Goal: Complete application form

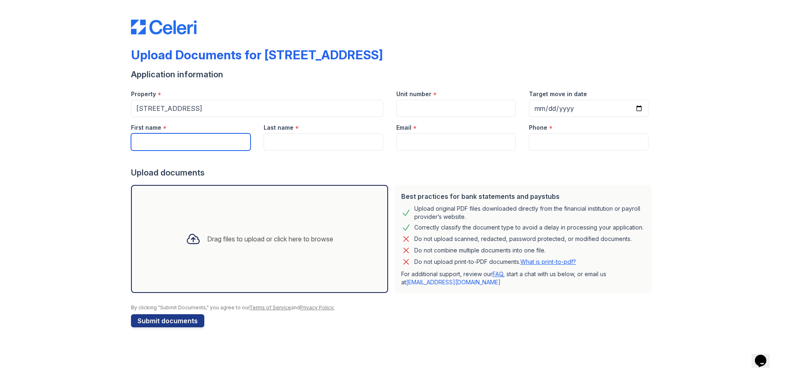
click at [242, 135] on input "First name" at bounding box center [191, 142] width 120 height 17
type input "[PERSON_NAME]"
type input "6192776606"
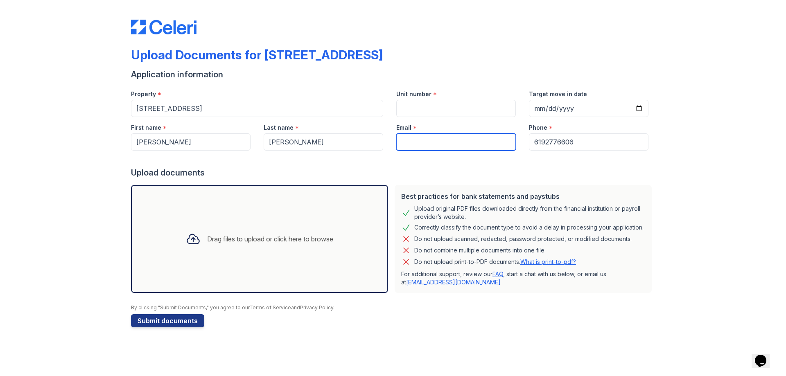
click at [443, 145] on input "Email" at bounding box center [456, 142] width 120 height 17
type input "[PERSON_NAME][EMAIL_ADDRESS][PERSON_NAME][DOMAIN_NAME]"
click at [163, 320] on button "Submit documents" at bounding box center [167, 321] width 73 height 13
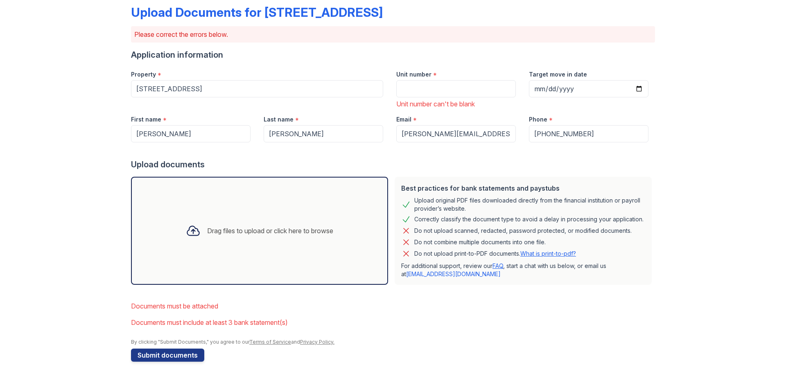
scroll to position [45, 0]
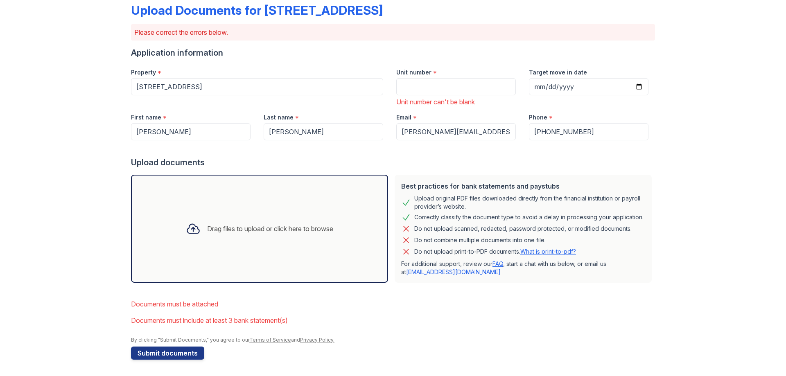
click at [269, 284] on div "Drag files to upload or click here to browse" at bounding box center [260, 229] width 264 height 115
click at [188, 226] on icon at bounding box center [193, 229] width 15 height 15
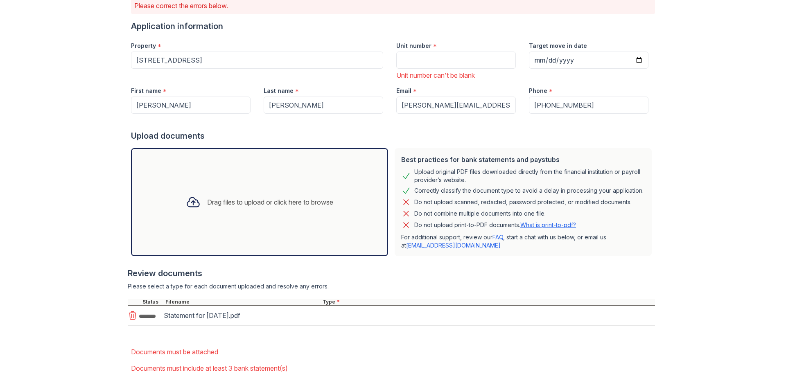
scroll to position [86, 0]
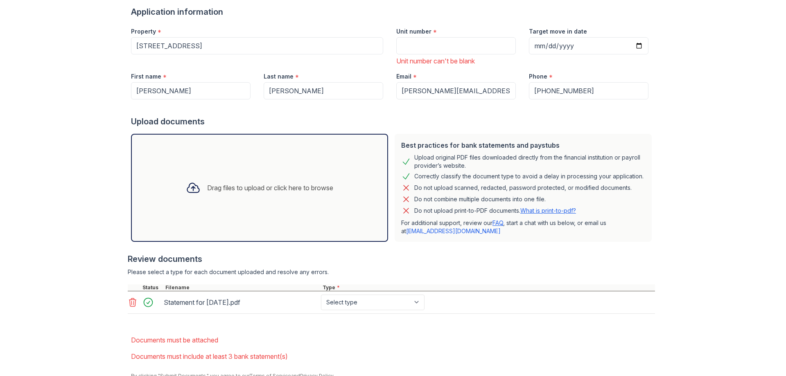
click at [187, 188] on icon at bounding box center [193, 187] width 12 height 9
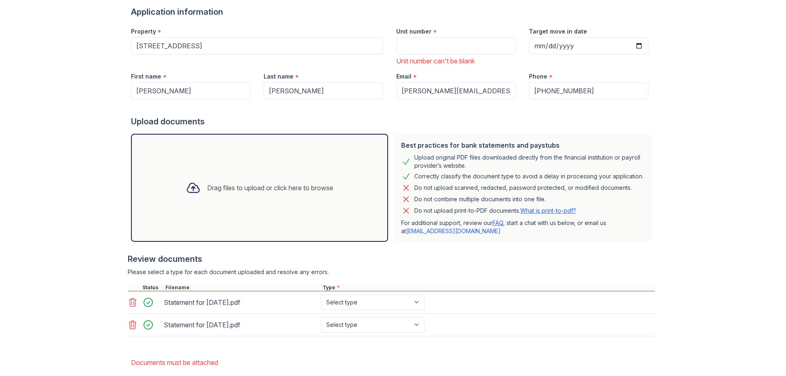
click at [189, 182] on icon at bounding box center [193, 188] width 15 height 15
click at [191, 190] on icon at bounding box center [193, 188] width 15 height 15
click at [186, 190] on icon at bounding box center [193, 188] width 15 height 15
click at [189, 186] on icon at bounding box center [193, 188] width 15 height 15
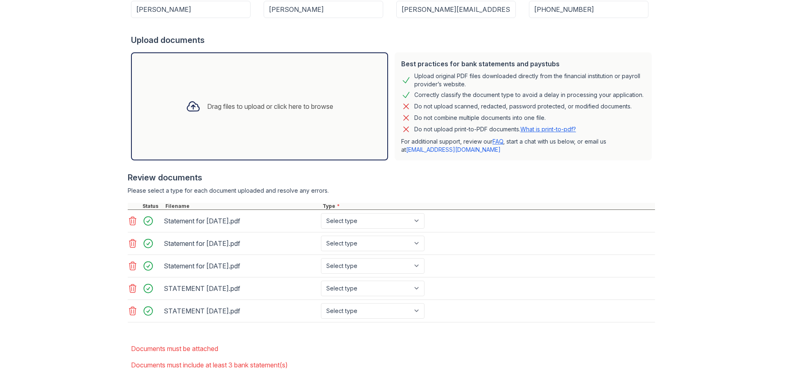
scroll to position [168, 0]
click at [187, 106] on icon at bounding box center [193, 106] width 12 height 9
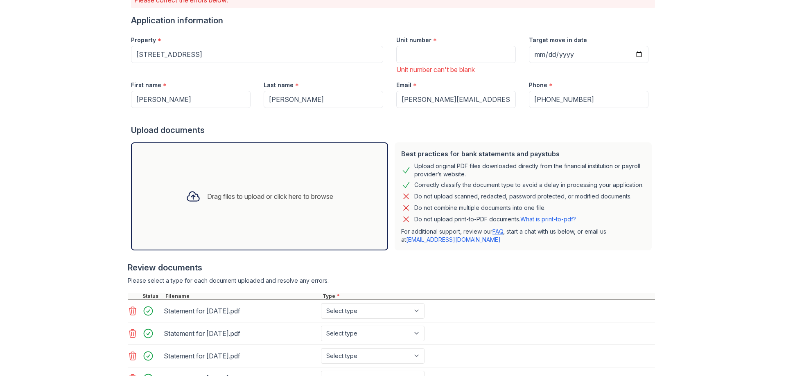
scroll to position [70, 0]
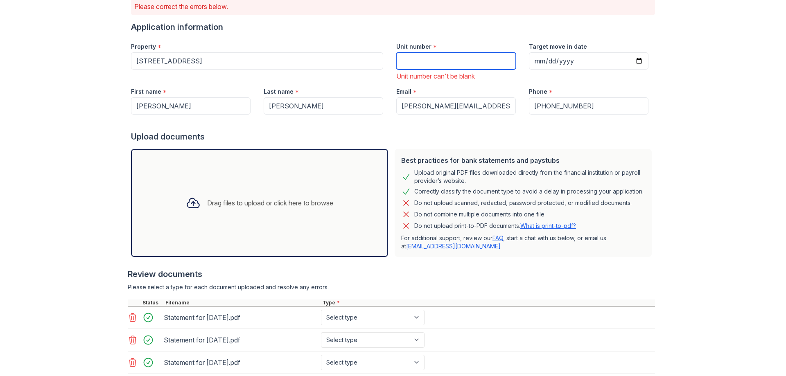
click at [415, 62] on input "Unit number" at bounding box center [456, 60] width 120 height 17
type input "."
click at [413, 126] on div at bounding box center [393, 123] width 524 height 16
click at [412, 53] on input "." at bounding box center [456, 60] width 120 height 17
type input "A"
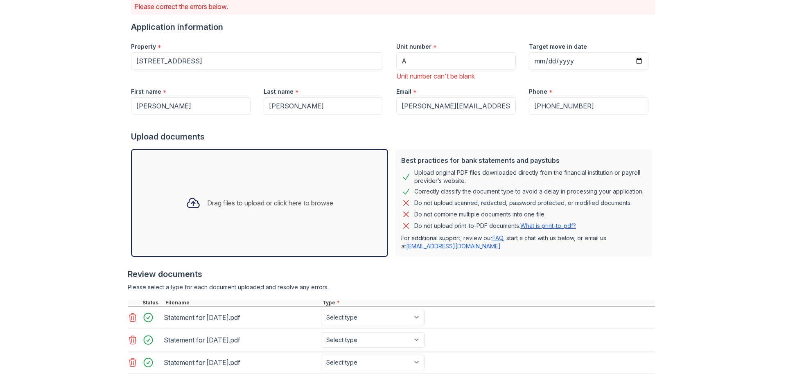
click at [474, 121] on div at bounding box center [393, 123] width 524 height 16
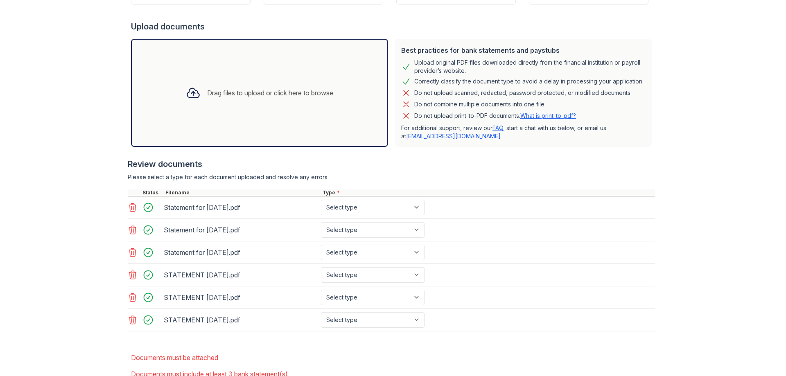
scroll to position [234, 0]
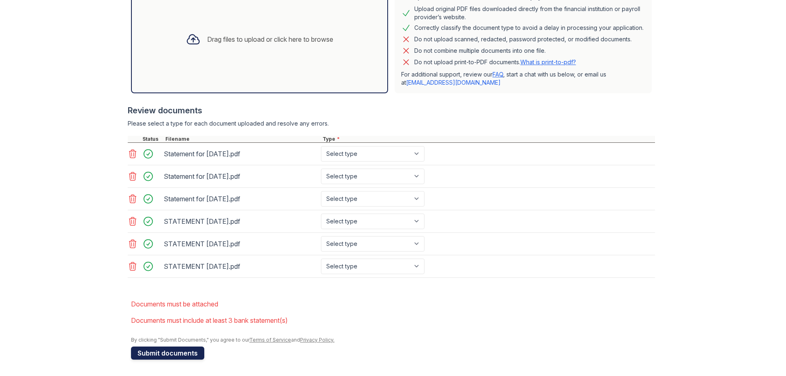
click at [173, 356] on button "Submit documents" at bounding box center [167, 353] width 73 height 13
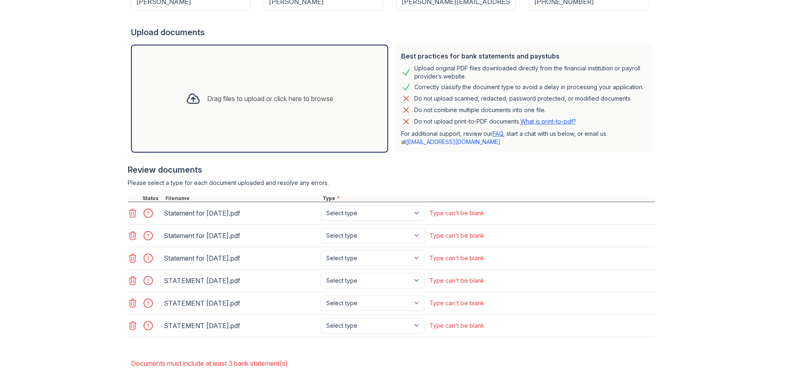
scroll to position [164, 0]
click at [379, 213] on select "Select type Paystub Bank Statement Offer Letter Tax Documents Benefit Award Let…" at bounding box center [373, 213] width 104 height 16
select select "paystub"
click at [321, 205] on select "Select type Paystub Bank Statement Offer Letter Tax Documents Benefit Award Let…" at bounding box center [373, 213] width 104 height 16
click at [347, 235] on select "Select type Paystub Bank Statement Offer Letter Tax Documents Benefit Award Let…" at bounding box center [373, 236] width 104 height 16
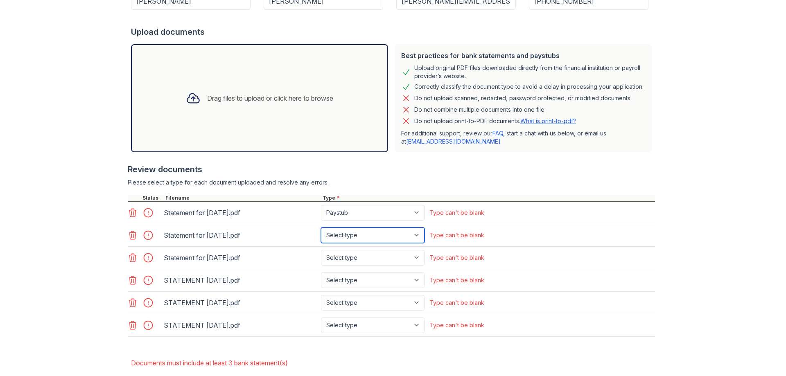
select select "paystub"
click at [321, 228] on select "Select type Paystub Bank Statement Offer Letter Tax Documents Benefit Award Let…" at bounding box center [373, 236] width 104 height 16
click at [346, 260] on select "Select type Paystub Bank Statement Offer Letter Tax Documents Benefit Award Let…" at bounding box center [373, 258] width 104 height 16
select select "paystub"
click at [321, 250] on select "Select type Paystub Bank Statement Offer Letter Tax Documents Benefit Award Let…" at bounding box center [373, 258] width 104 height 16
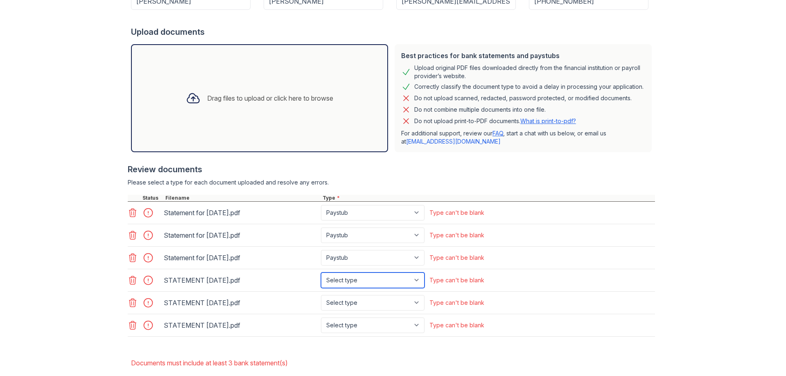
click at [348, 282] on select "Select type Paystub Bank Statement Offer Letter Tax Documents Benefit Award Let…" at bounding box center [373, 281] width 104 height 16
select select "paystub"
click at [321, 273] on select "Select type Paystub Bank Statement Offer Letter Tax Documents Benefit Award Let…" at bounding box center [373, 281] width 104 height 16
click at [350, 302] on select "Select type Paystub Bank Statement Offer Letter Tax Documents Benefit Award Let…" at bounding box center [373, 303] width 104 height 16
select select "paystub"
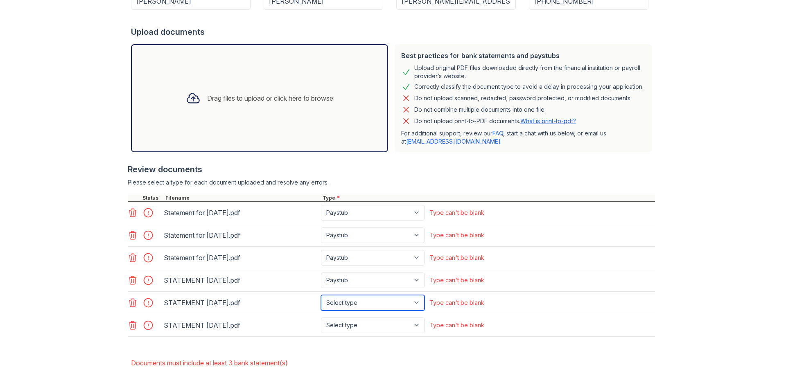
click at [321, 295] on select "Select type Paystub Bank Statement Offer Letter Tax Documents Benefit Award Let…" at bounding box center [373, 303] width 104 height 16
click at [346, 327] on select "Select type Paystub Bank Statement Offer Letter Tax Documents Benefit Award Let…" at bounding box center [373, 326] width 104 height 16
select select "paystub"
click at [321, 318] on select "Select type Paystub Bank Statement Offer Letter Tax Documents Benefit Award Let…" at bounding box center [373, 326] width 104 height 16
click at [284, 351] on form "Application information Property * [STREET_ADDRESS] Unit number * A Target move…" at bounding box center [393, 165] width 524 height 475
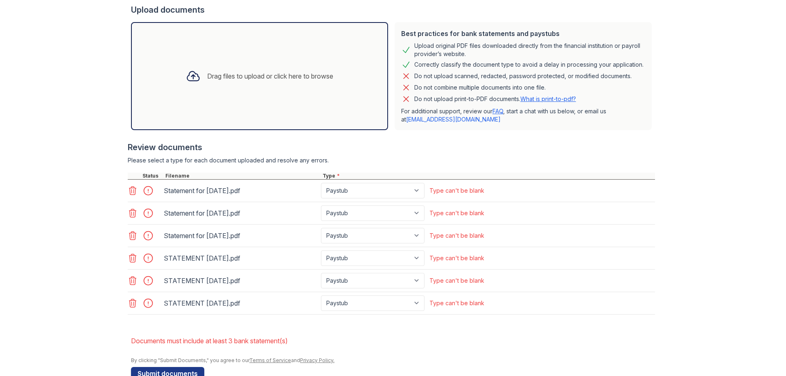
scroll to position [206, 0]
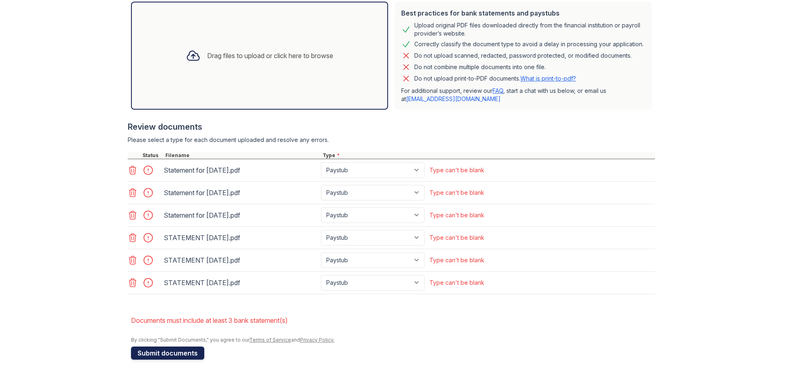
click at [181, 353] on button "Submit documents" at bounding box center [167, 353] width 73 height 13
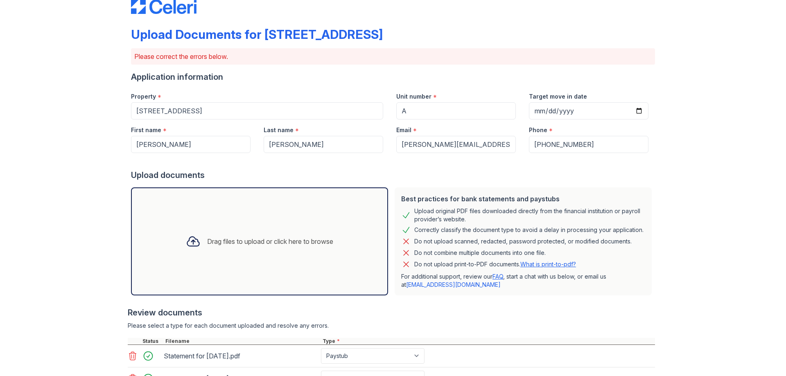
scroll to position [0, 0]
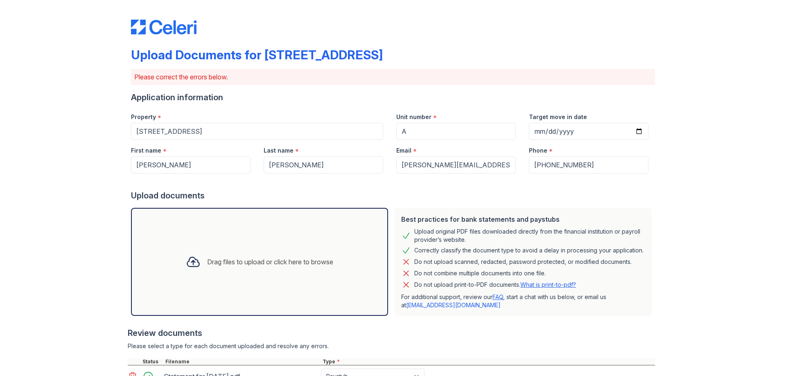
click at [207, 260] on div "Drag files to upload or click here to browse" at bounding box center [270, 262] width 126 height 10
click at [246, 261] on div "Drag files to upload or click here to browse" at bounding box center [270, 262] width 126 height 10
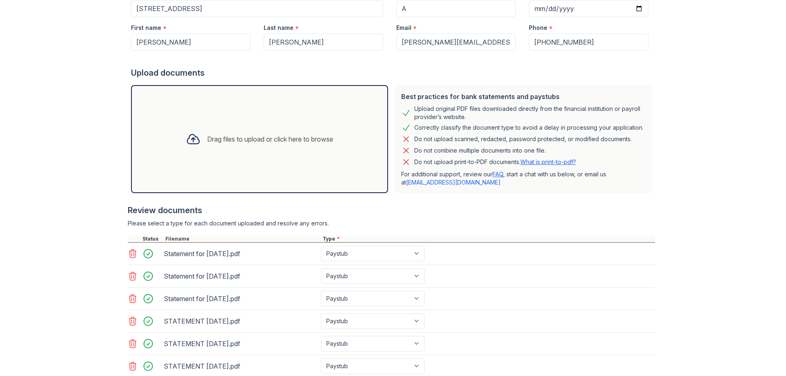
scroll to position [251, 0]
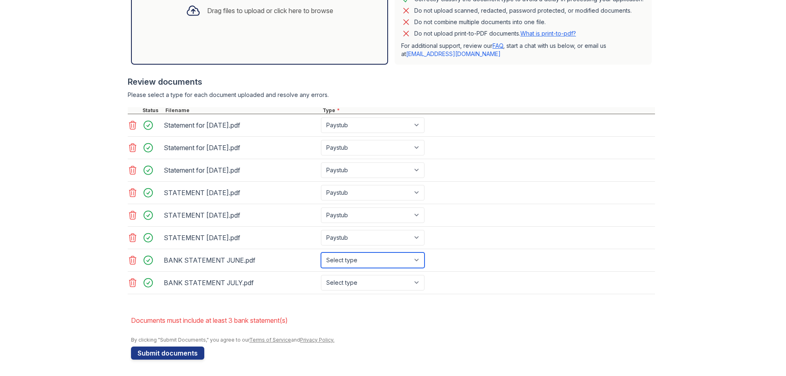
click at [361, 261] on select "Select type Paystub Bank Statement Offer Letter Tax Documents Benefit Award Let…" at bounding box center [373, 261] width 104 height 16
select select "bank_statement"
click at [321, 253] on select "Select type Paystub Bank Statement Offer Letter Tax Documents Benefit Award Let…" at bounding box center [373, 261] width 104 height 16
click at [347, 281] on select "Select type Paystub Bank Statement Offer Letter Tax Documents Benefit Award Let…" at bounding box center [373, 283] width 104 height 16
select select "bank_statement"
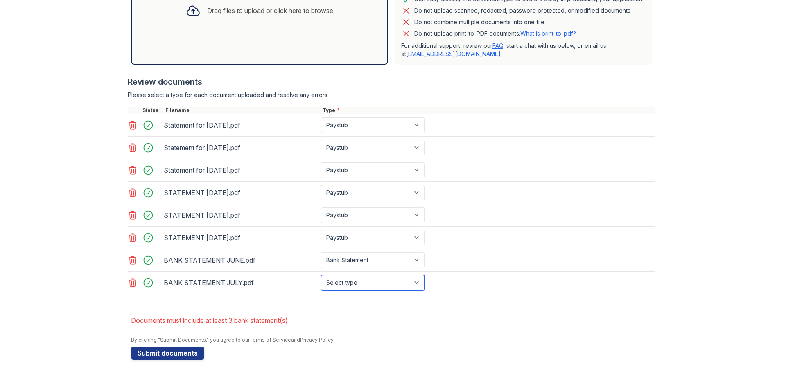
click at [321, 275] on select "Select type Paystub Bank Statement Offer Letter Tax Documents Benefit Award Let…" at bounding box center [373, 283] width 104 height 16
click at [469, 331] on div at bounding box center [393, 333] width 524 height 8
click at [187, 351] on button "Submit documents" at bounding box center [167, 353] width 73 height 13
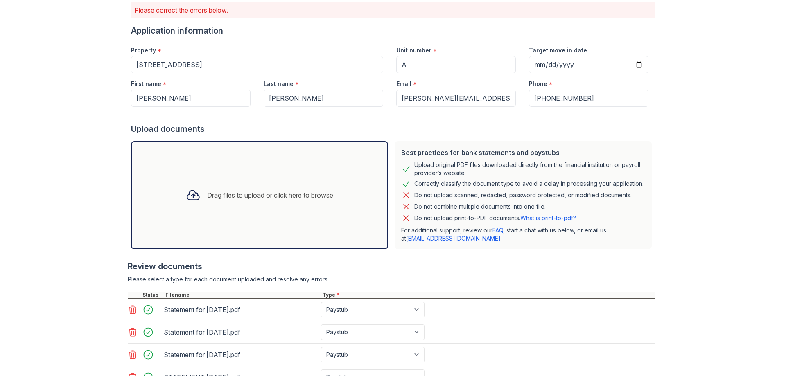
scroll to position [47, 0]
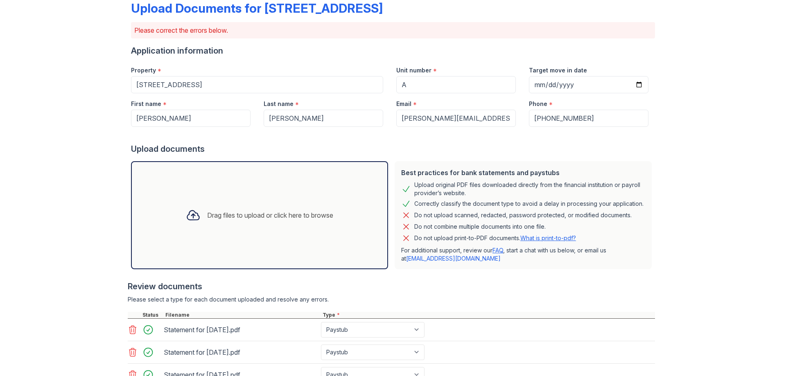
click at [251, 213] on div "Drag files to upload or click here to browse" at bounding box center [270, 216] width 126 height 10
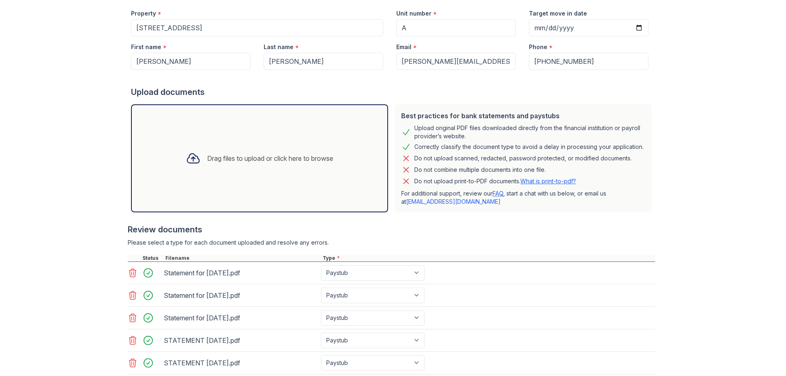
scroll to position [211, 0]
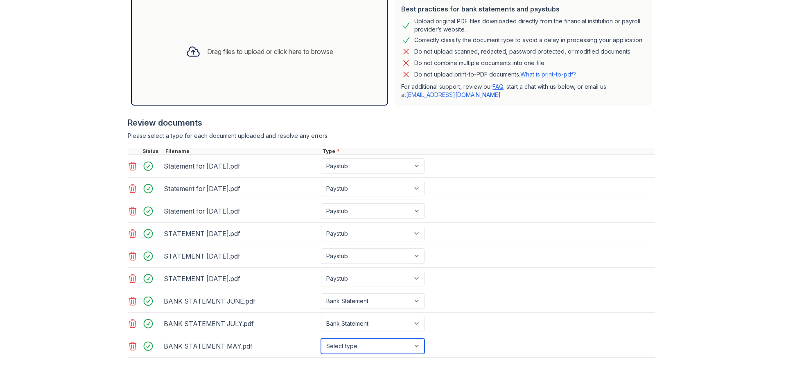
click at [342, 352] on select "Select type Paystub Bank Statement Offer Letter Tax Documents Benefit Award Let…" at bounding box center [373, 347] width 104 height 16
select select "bank_statement"
click at [321, 339] on select "Select type Paystub Bank Statement Offer Letter Tax Documents Benefit Award Let…" at bounding box center [373, 347] width 104 height 16
click at [621, 251] on div "STATEMENT [DATE].pdf Paystub Bank Statement Offer Letter Tax Documents Benefit …" at bounding box center [391, 256] width 527 height 23
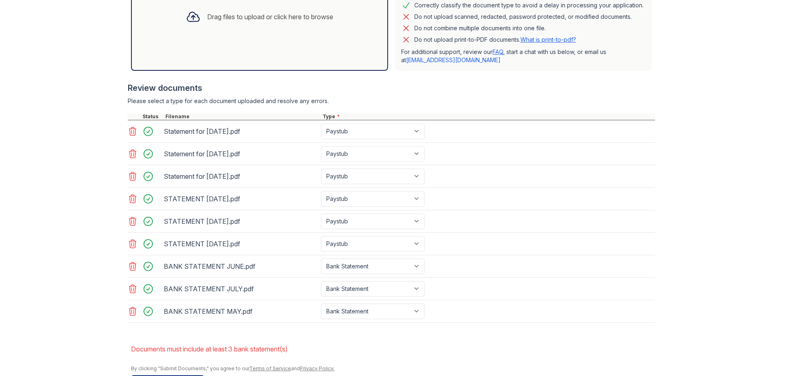
scroll to position [274, 0]
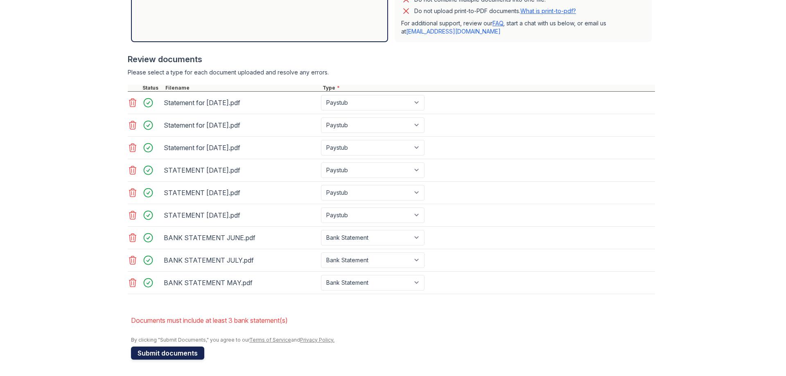
click at [174, 356] on button "Submit documents" at bounding box center [167, 353] width 73 height 13
